Goal: Navigation & Orientation: Find specific page/section

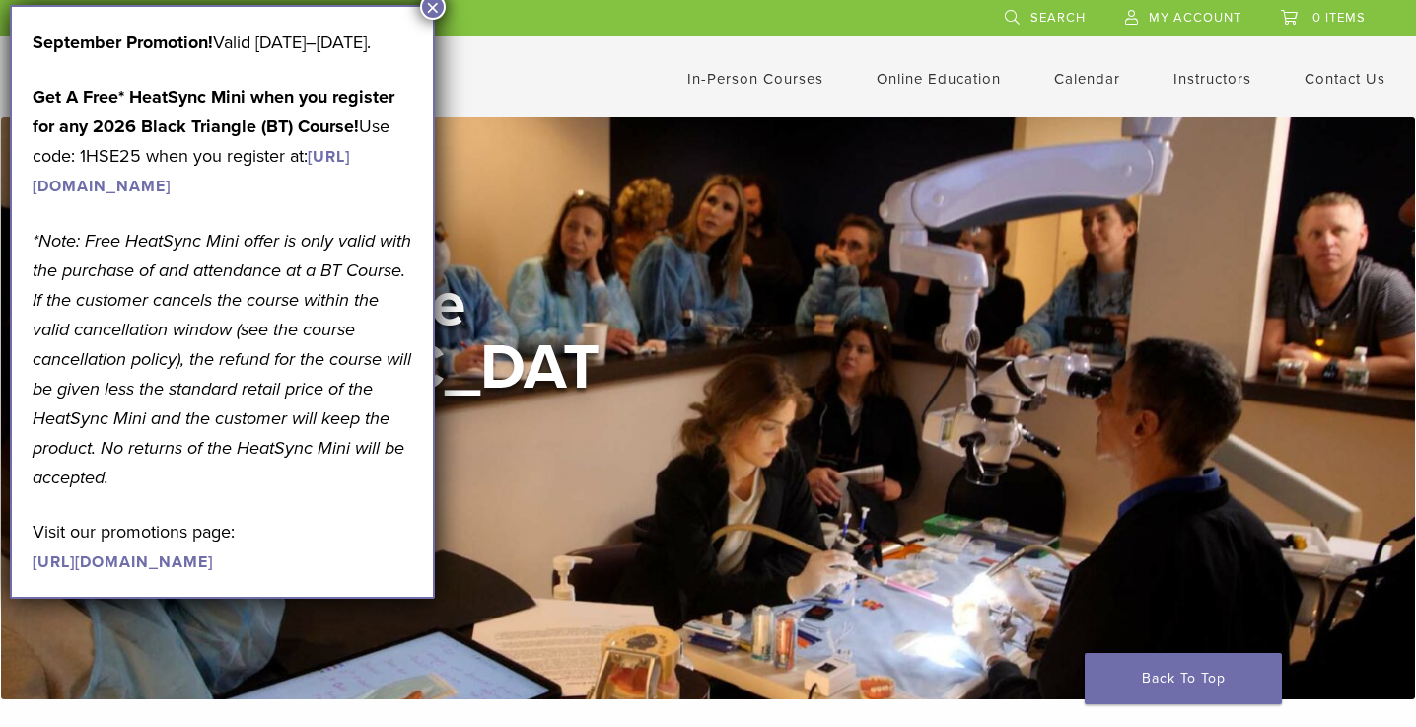
click at [438, 7] on button "×" at bounding box center [433, 7] width 26 height 26
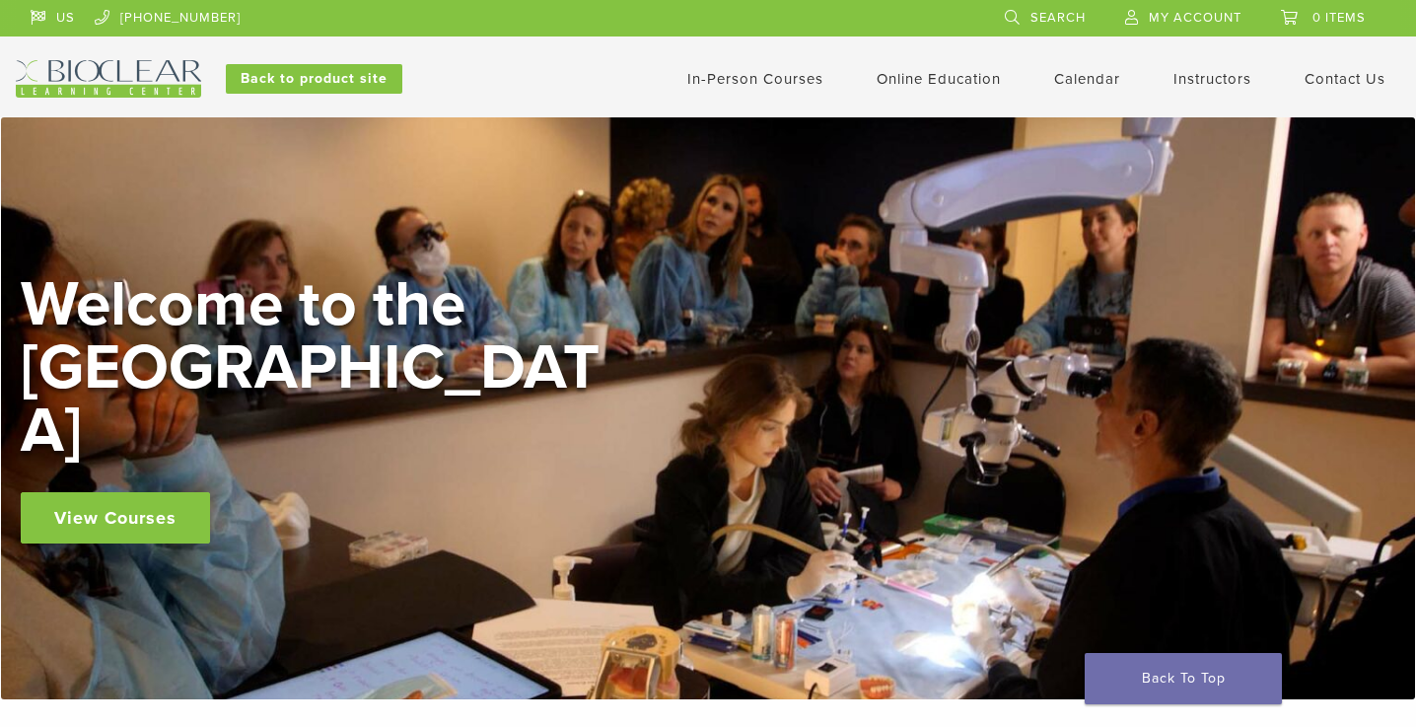
click at [749, 82] on link "In-Person Courses" at bounding box center [755, 79] width 136 height 18
click at [340, 82] on link "Back to product site" at bounding box center [314, 79] width 177 height 30
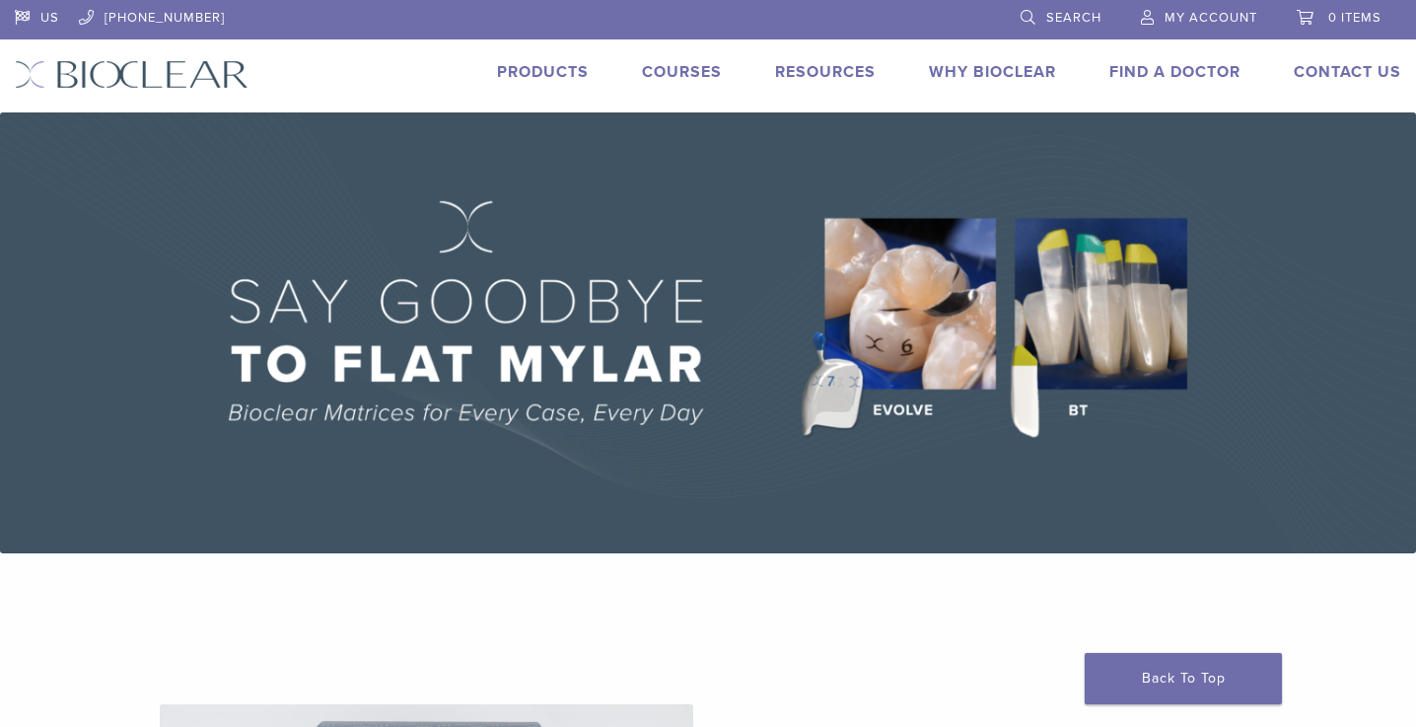
click at [554, 74] on link "Products" at bounding box center [543, 72] width 92 height 20
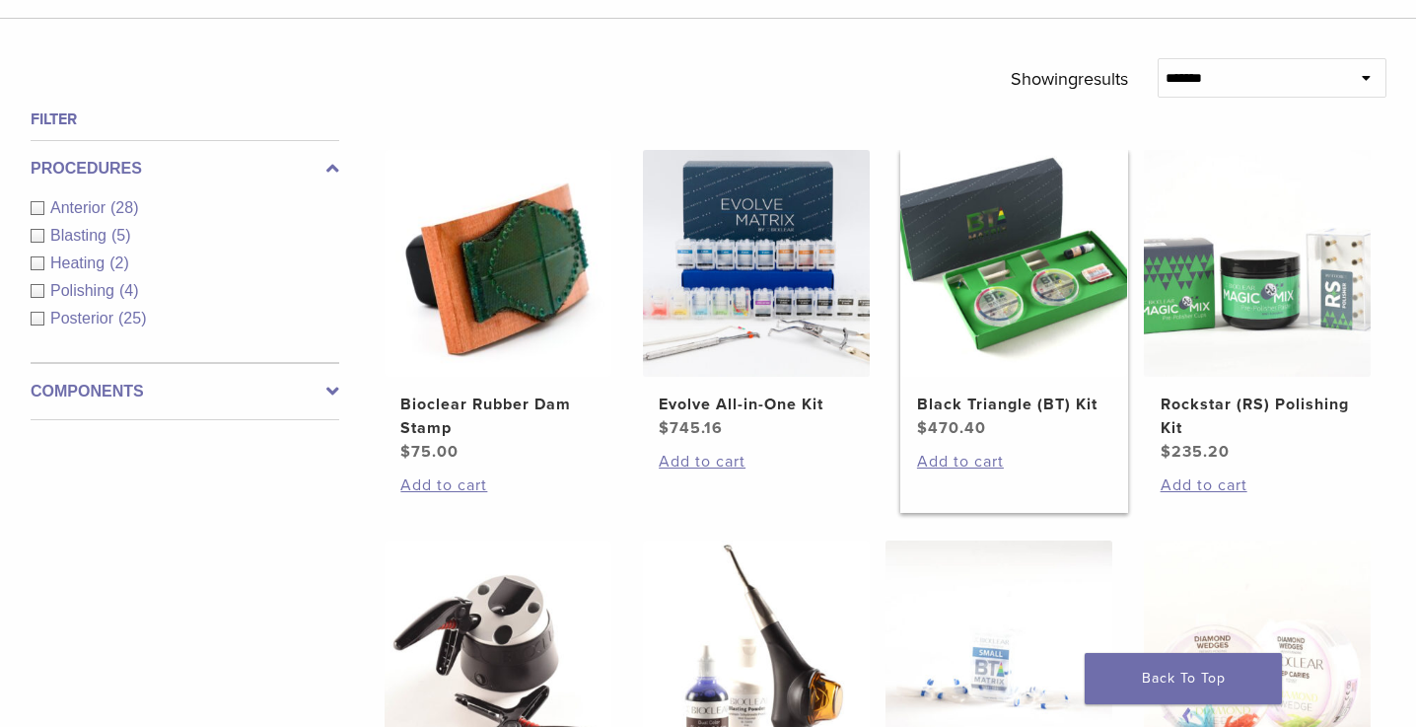
scroll to position [670, 0]
